Goal: Find specific page/section: Find specific page/section

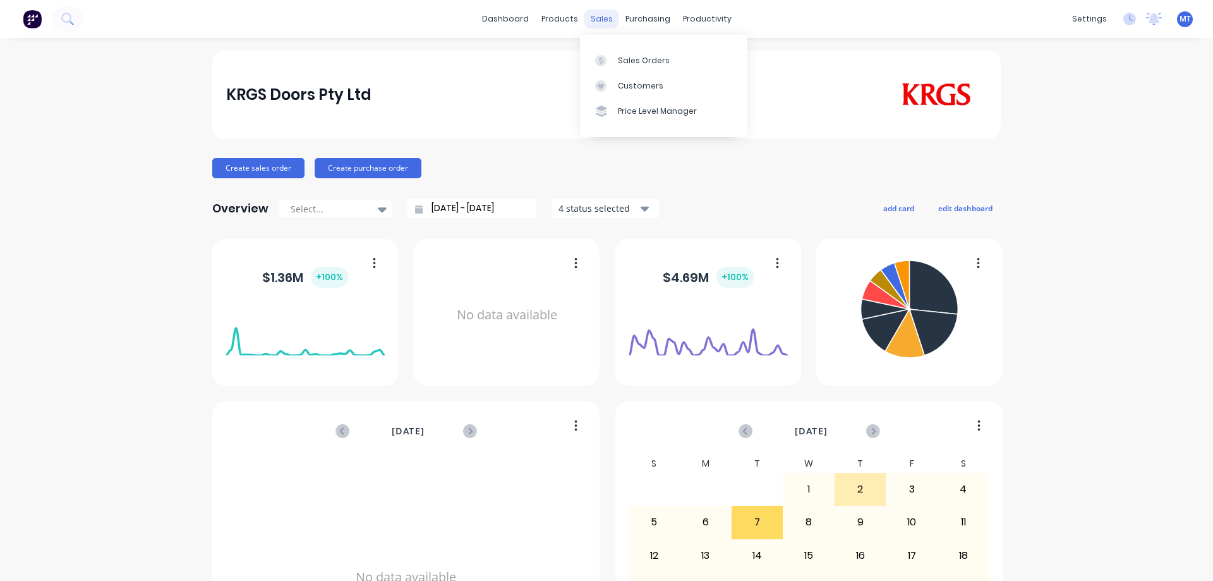
click at [599, 14] on div "sales" at bounding box center [601, 18] width 35 height 19
click at [610, 63] on div at bounding box center [604, 60] width 19 height 11
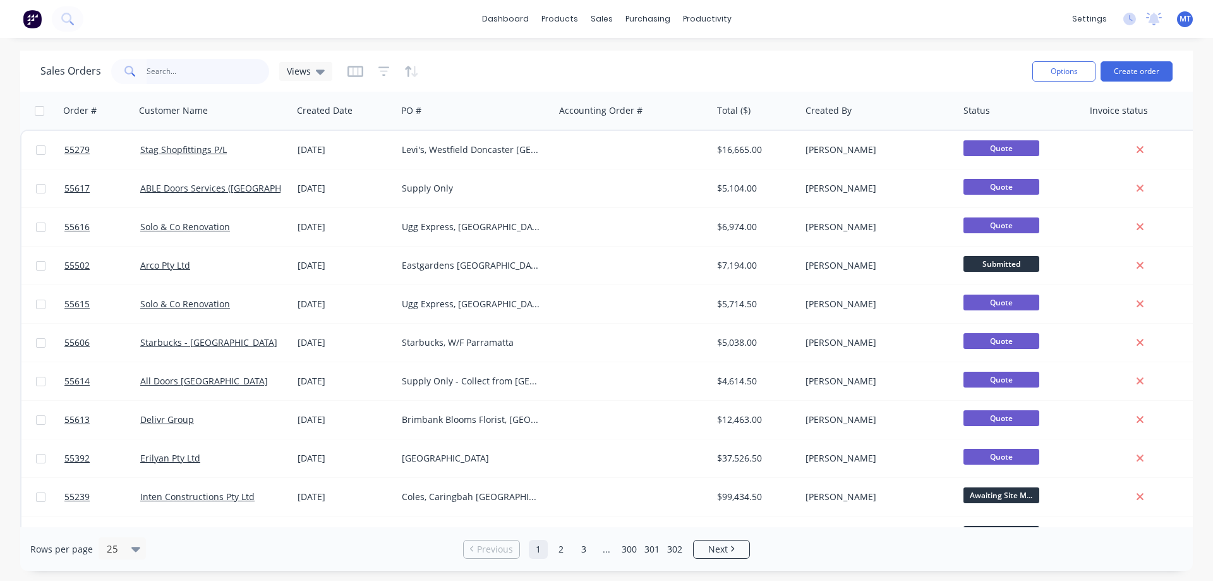
click at [215, 71] on input "text" at bounding box center [208, 71] width 123 height 25
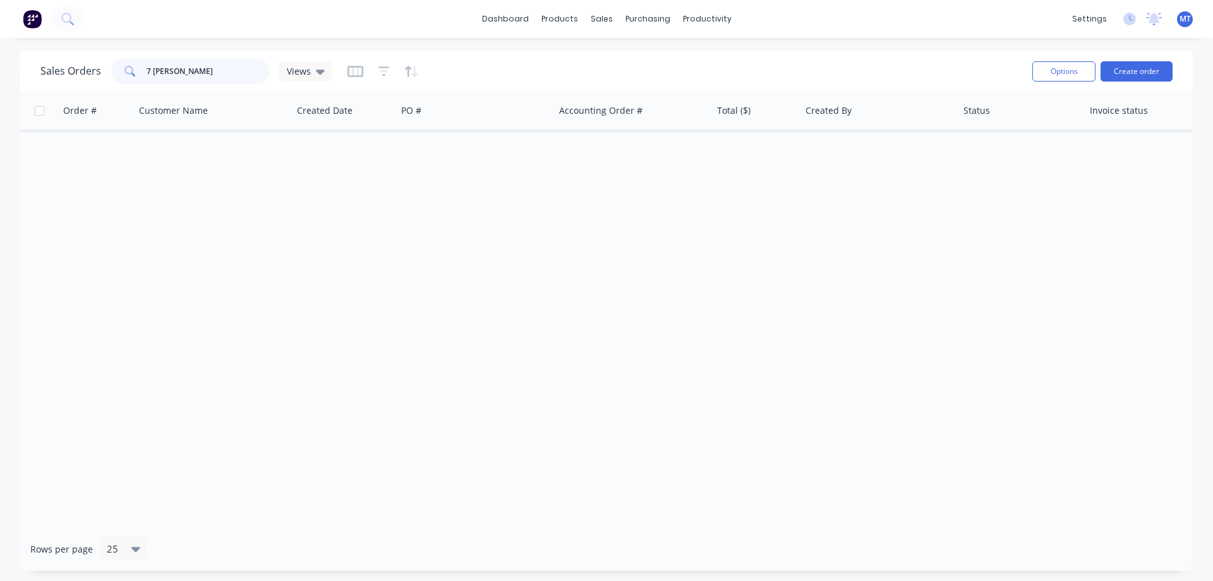
drag, startPoint x: 203, startPoint y: 75, endPoint x: 76, endPoint y: 73, distance: 127.6
click at [76, 73] on div "Sales Orders 7 [PERSON_NAME] Views" at bounding box center [186, 71] width 292 height 25
type input "de [PERSON_NAME]"
drag, startPoint x: 200, startPoint y: 86, endPoint x: 171, endPoint y: 77, distance: 30.4
click at [169, 82] on div "Sales Orders de luca Views" at bounding box center [531, 71] width 982 height 31
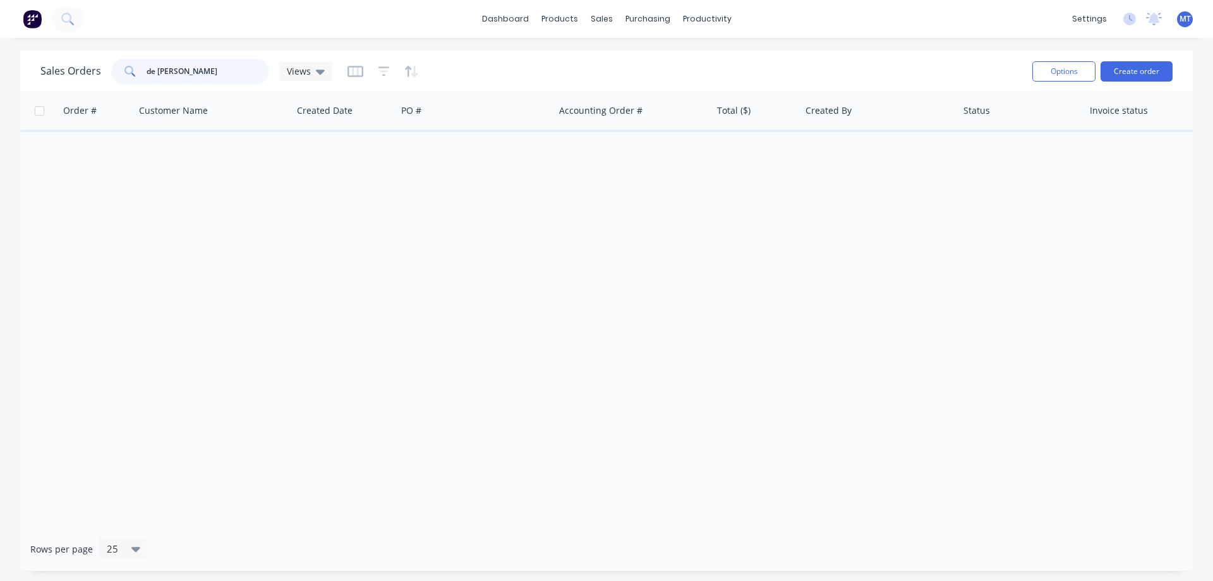
drag, startPoint x: 172, startPoint y: 76, endPoint x: 93, endPoint y: 77, distance: 79.0
click at [93, 77] on div "Sales Orders de luca Views" at bounding box center [186, 71] width 292 height 25
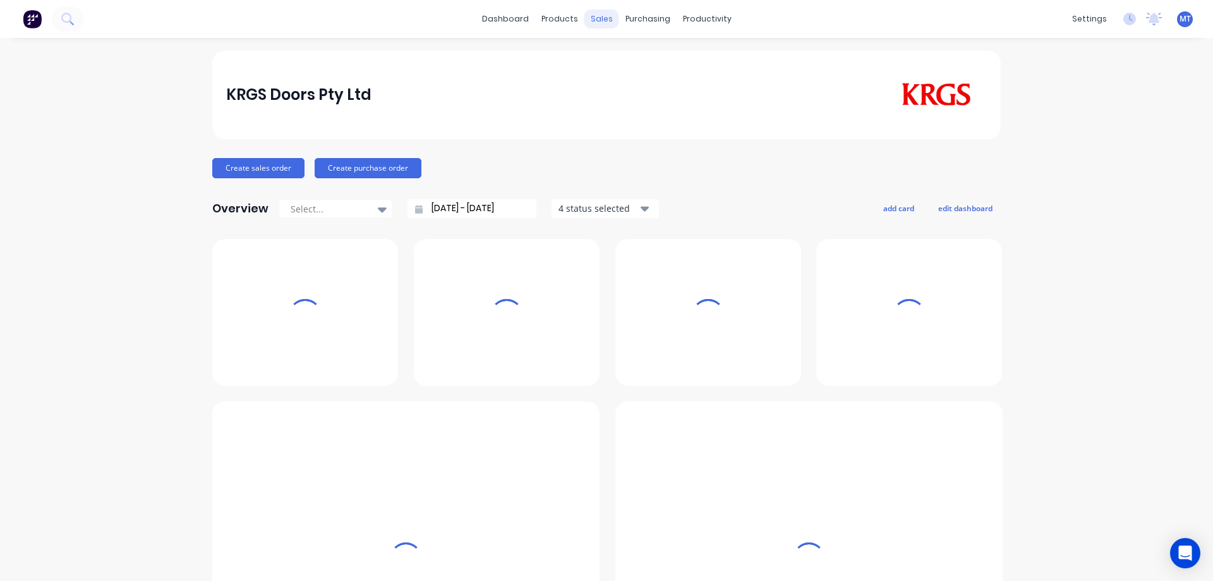
click at [592, 15] on div "sales" at bounding box center [601, 18] width 35 height 19
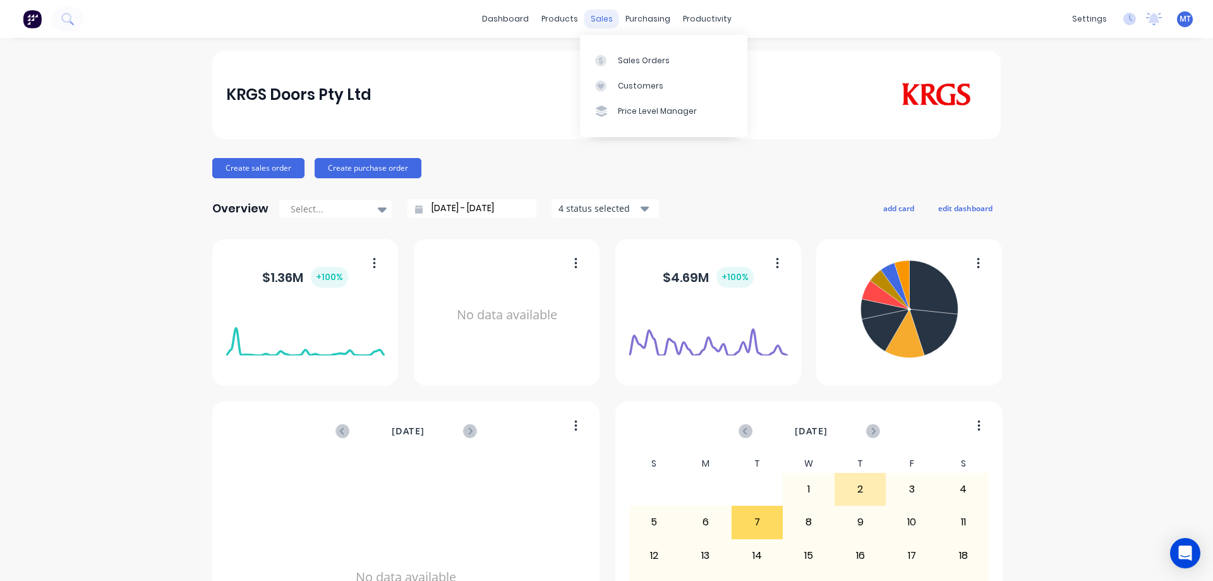
click at [604, 15] on div "sales" at bounding box center [601, 18] width 35 height 19
click at [615, 63] on link "Sales Orders" at bounding box center [663, 59] width 167 height 25
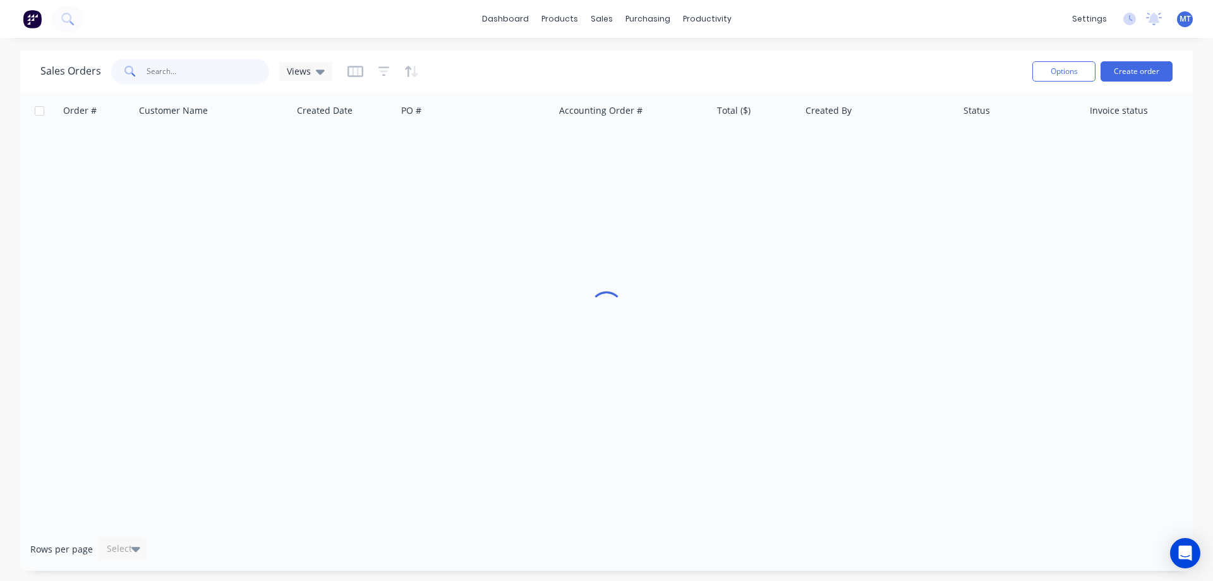
click at [234, 69] on input "text" at bounding box center [208, 71] width 123 height 25
type input "bams"
